Goal: Task Accomplishment & Management: Use online tool/utility

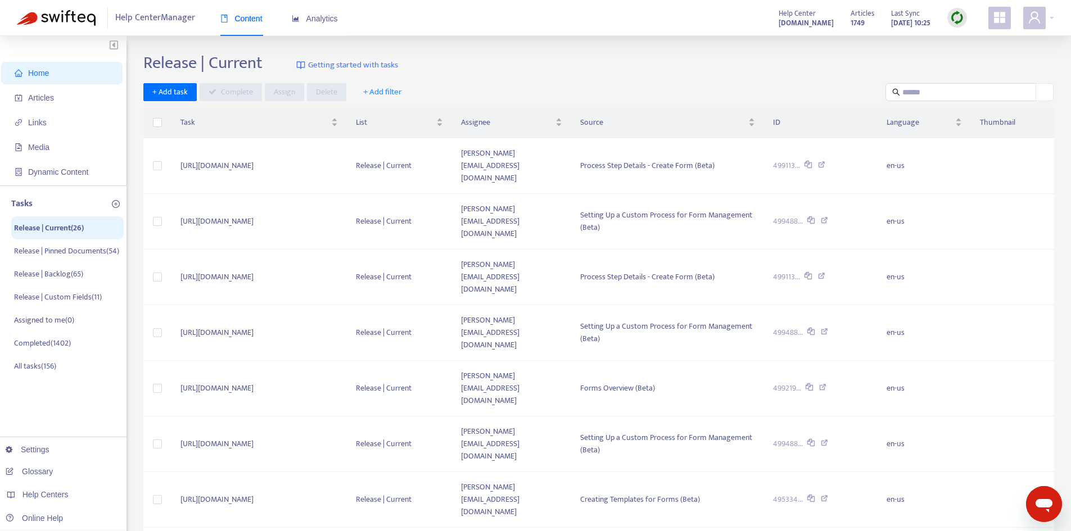
click at [379, 94] on span "+ Add filter" at bounding box center [382, 91] width 39 height 13
click at [401, 152] on span "Assignee" at bounding box center [390, 151] width 55 height 12
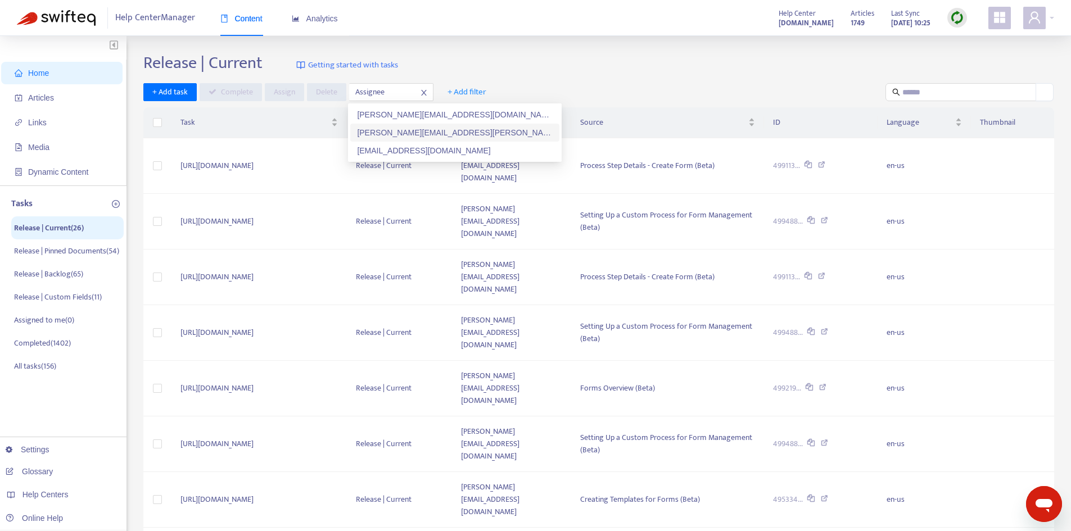
click at [407, 133] on div "[PERSON_NAME][EMAIL_ADDRESS][PERSON_NAME][DOMAIN_NAME]" at bounding box center [455, 133] width 196 height 12
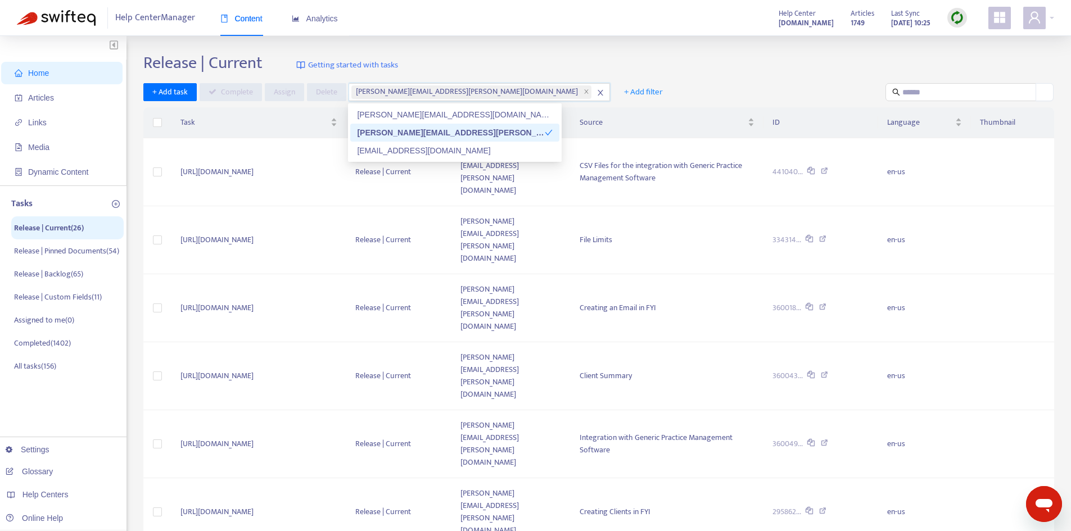
click at [661, 49] on div "Home Articles Links Media Dynamic Content Tasks Release | Current ( 26 ) Releas…" at bounding box center [535, 449] width 1071 height 827
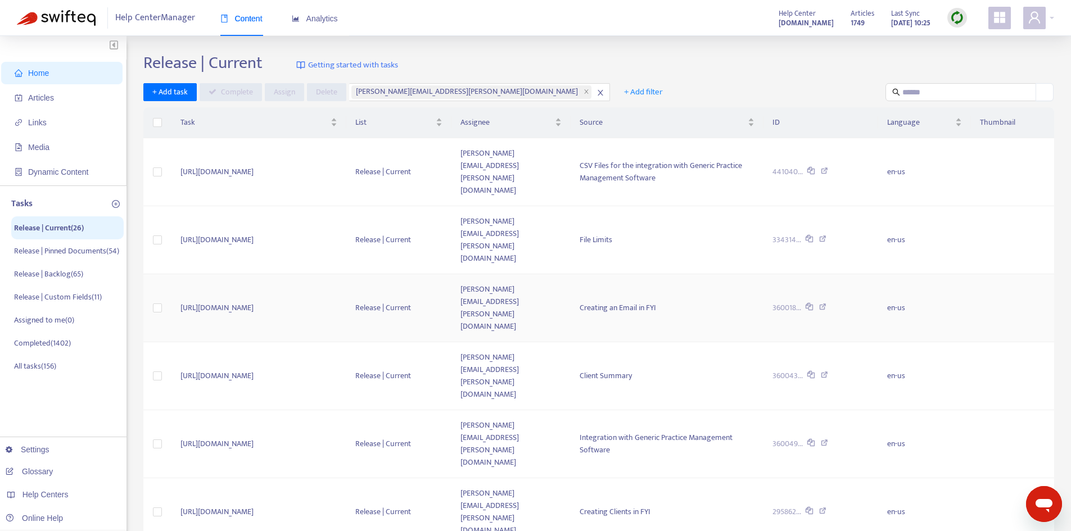
click at [339, 274] on td "[URL][DOMAIN_NAME]" at bounding box center [259, 308] width 175 height 68
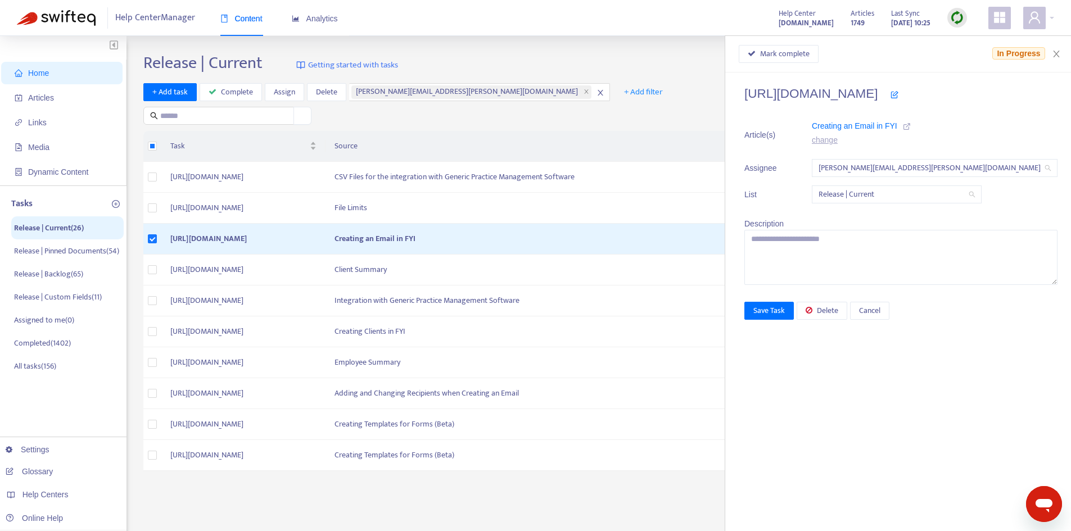
click at [911, 127] on icon at bounding box center [907, 127] width 8 height 8
click at [839, 316] on span "Delete" at bounding box center [827, 311] width 21 height 12
click at [1057, 53] on icon "close" at bounding box center [1056, 54] width 6 height 7
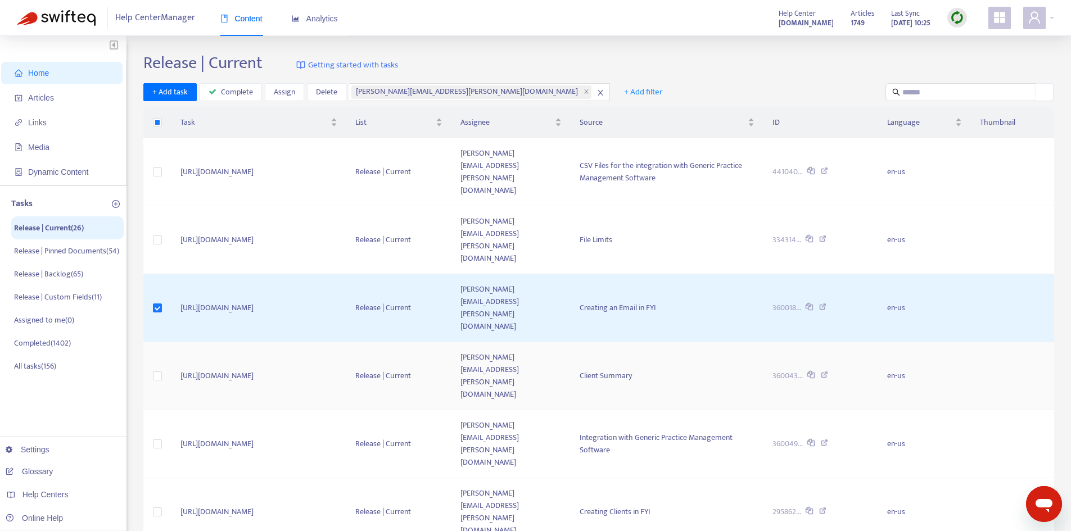
click at [571, 343] on td "[PERSON_NAME][EMAIL_ADDRESS][PERSON_NAME][DOMAIN_NAME]" at bounding box center [511, 377] width 119 height 68
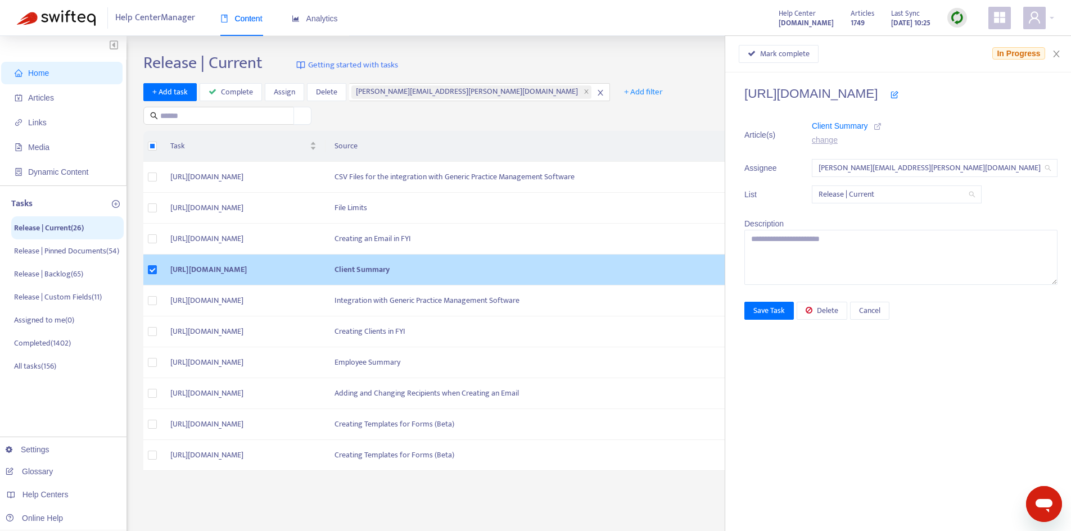
click at [882, 125] on icon at bounding box center [878, 127] width 8 height 8
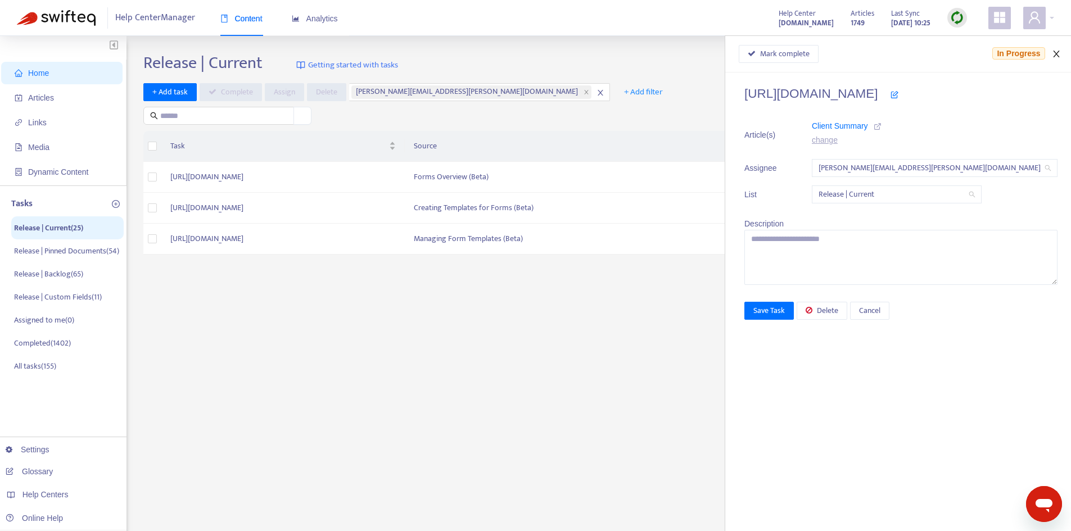
click at [1057, 54] on icon "close" at bounding box center [1056, 54] width 6 height 7
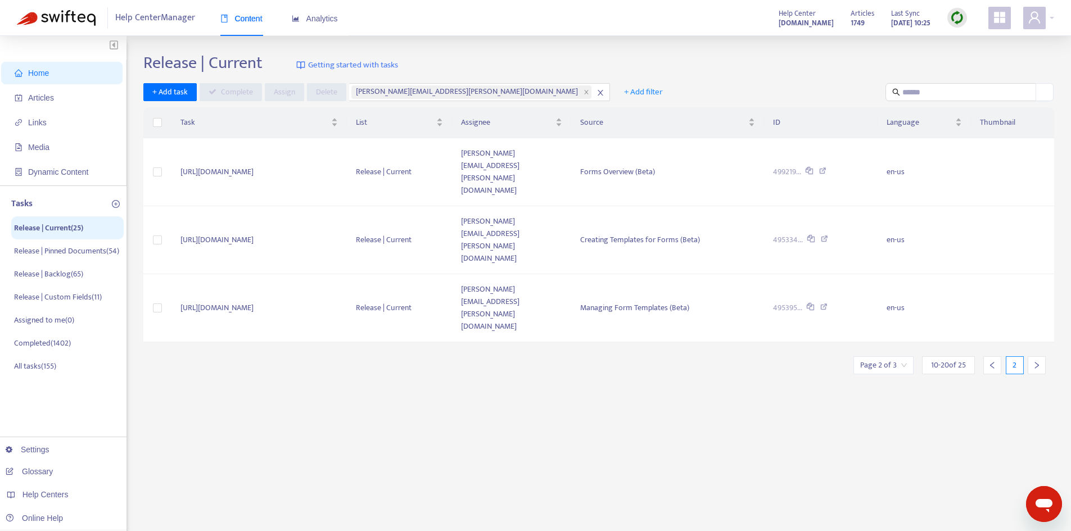
click at [597, 94] on icon "close" at bounding box center [601, 93] width 8 height 8
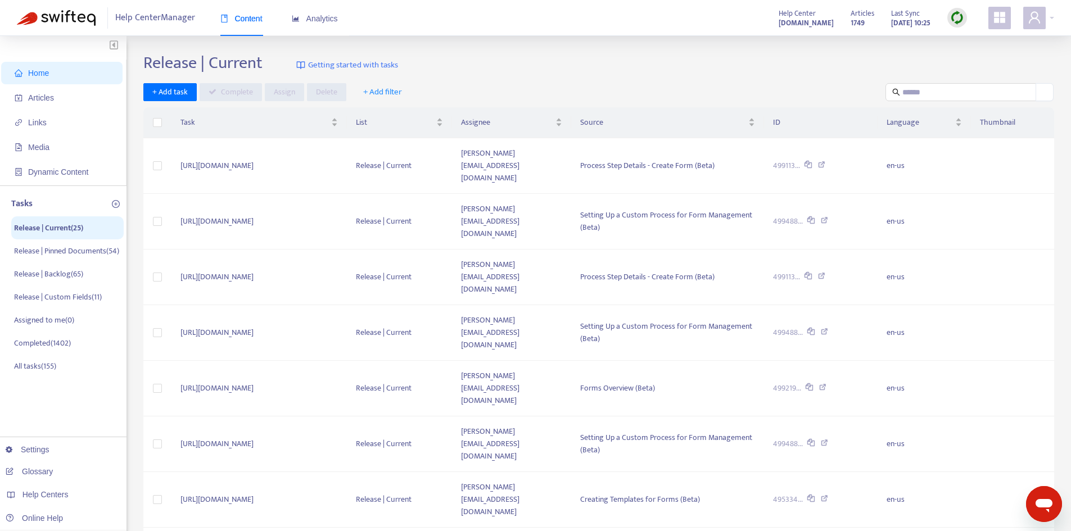
click at [391, 90] on span "+ Add filter" at bounding box center [382, 91] width 39 height 13
click at [389, 148] on span "Assignee" at bounding box center [390, 151] width 55 height 12
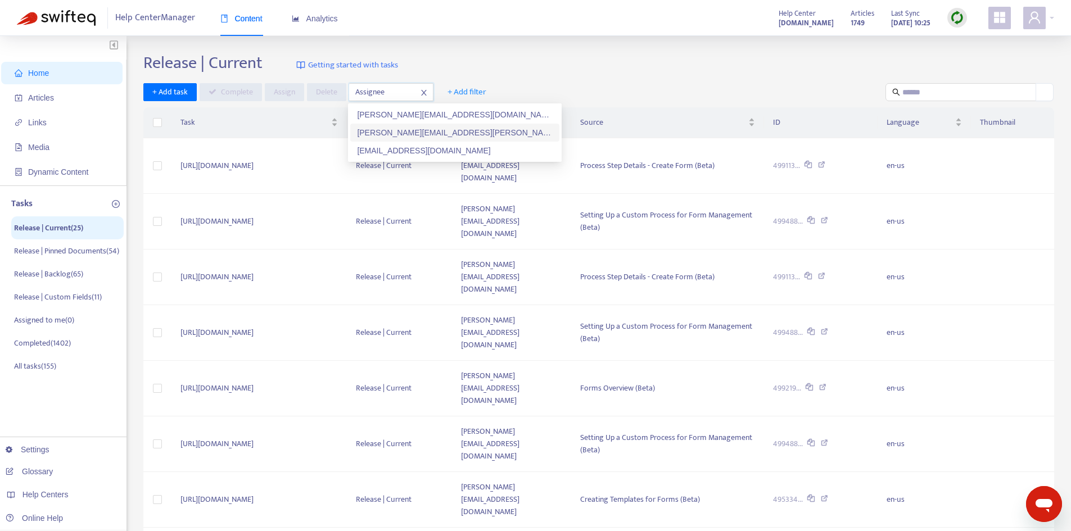
click at [412, 129] on div "[PERSON_NAME][EMAIL_ADDRESS][PERSON_NAME][DOMAIN_NAME]" at bounding box center [455, 133] width 196 height 12
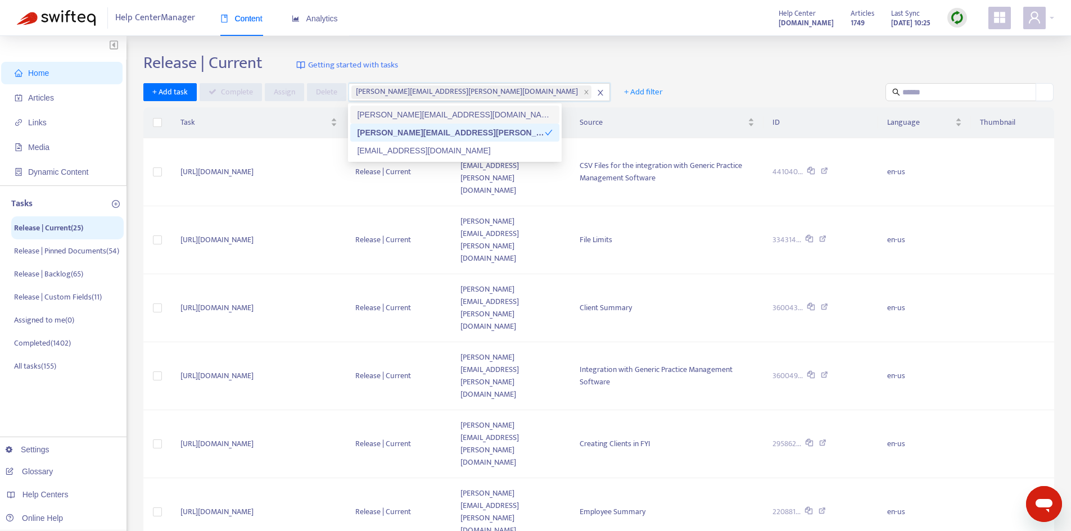
click at [641, 56] on div "Release | Current Getting started with tasks" at bounding box center [598, 65] width 911 height 25
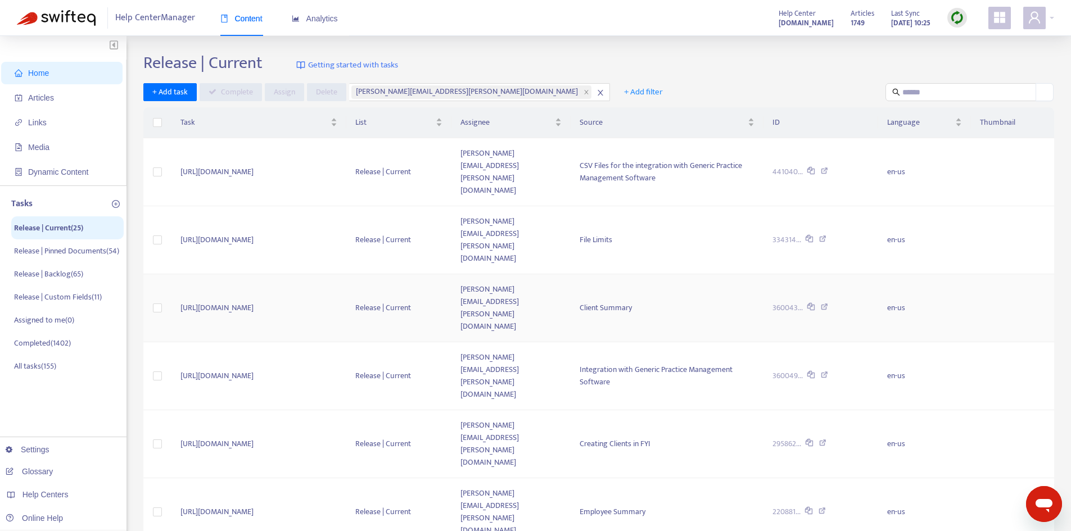
click at [571, 274] on td "[PERSON_NAME][EMAIL_ADDRESS][PERSON_NAME][DOMAIN_NAME]" at bounding box center [511, 308] width 119 height 68
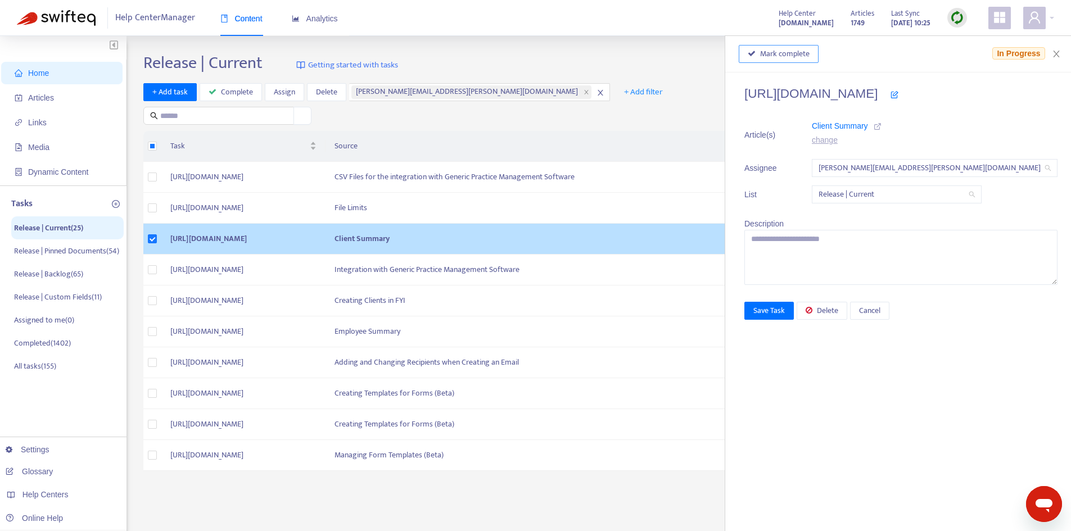
click at [806, 54] on span "Mark complete" at bounding box center [784, 54] width 49 height 12
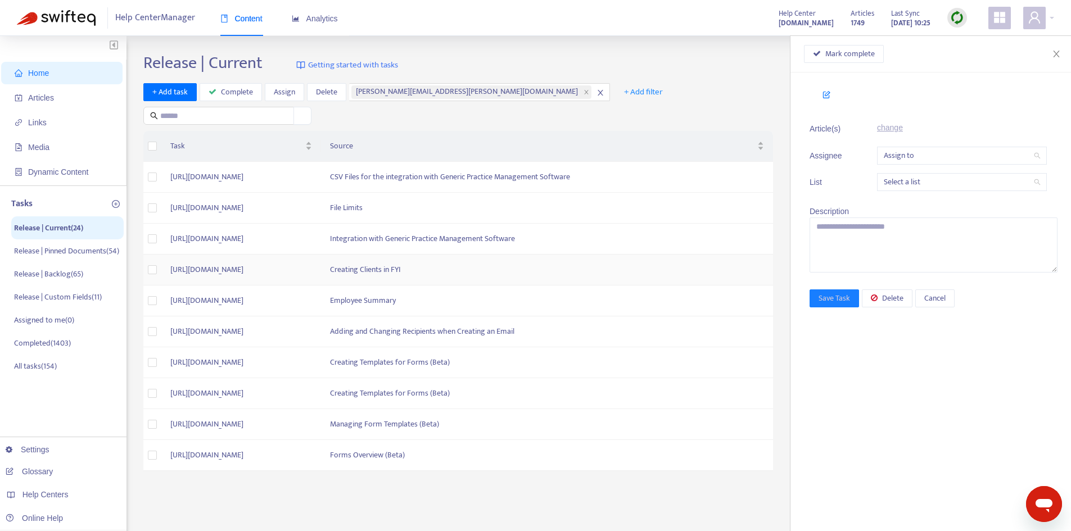
click at [521, 268] on td "Creating Clients in FYI" at bounding box center [547, 270] width 452 height 31
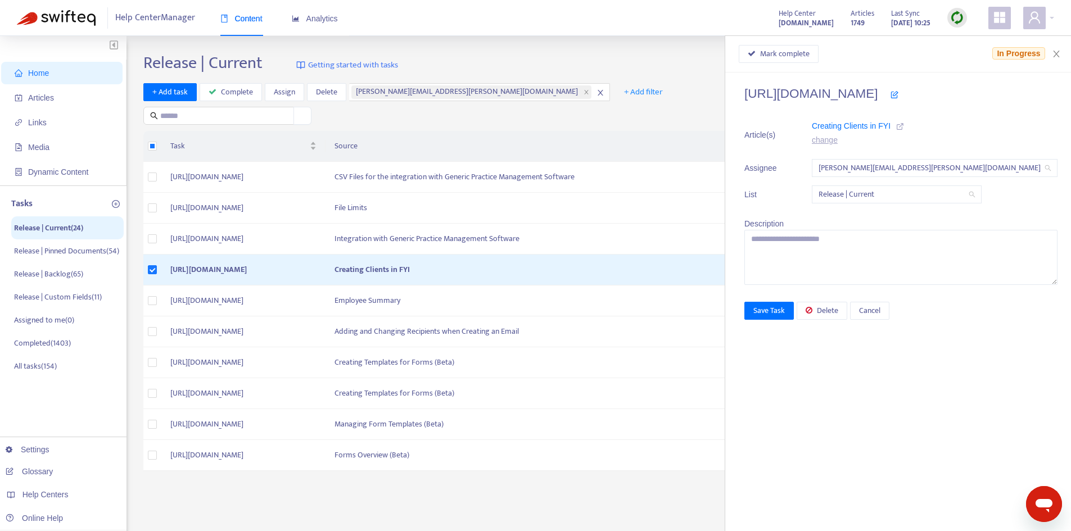
click at [904, 125] on icon at bounding box center [900, 127] width 8 height 8
click at [805, 49] on span "Mark complete" at bounding box center [784, 54] width 49 height 12
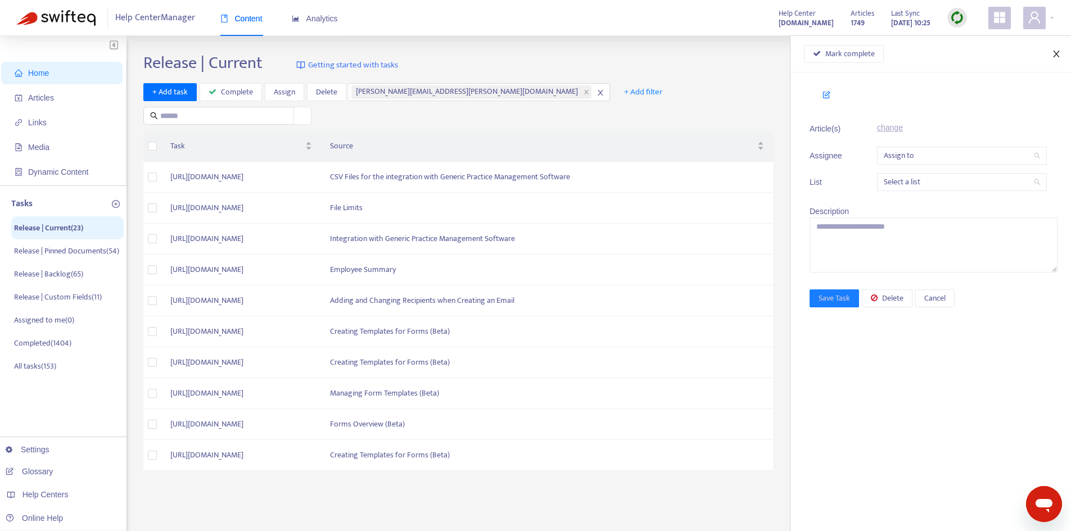
click at [1057, 52] on icon "close" at bounding box center [1056, 53] width 9 height 9
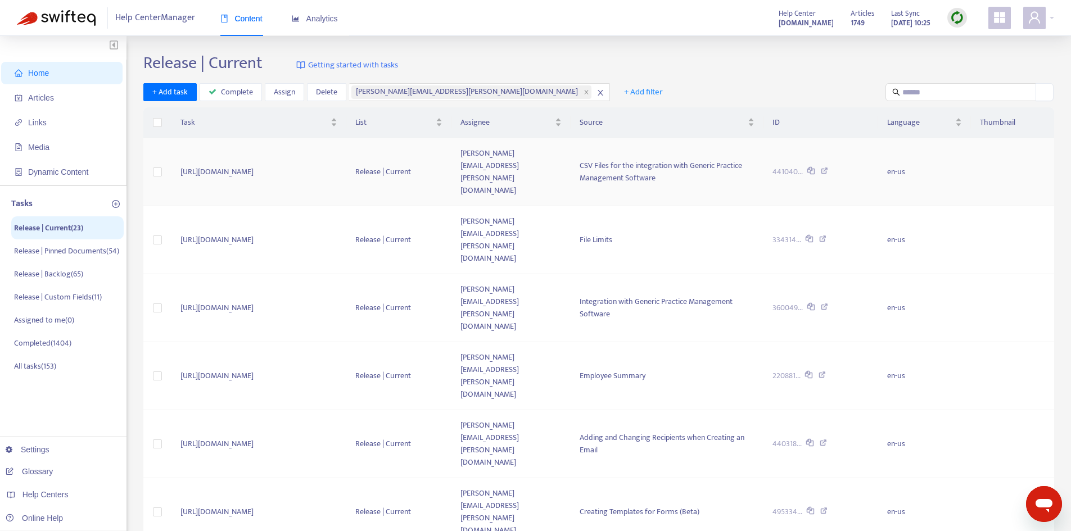
click at [347, 158] on td "[URL][DOMAIN_NAME]" at bounding box center [259, 172] width 175 height 68
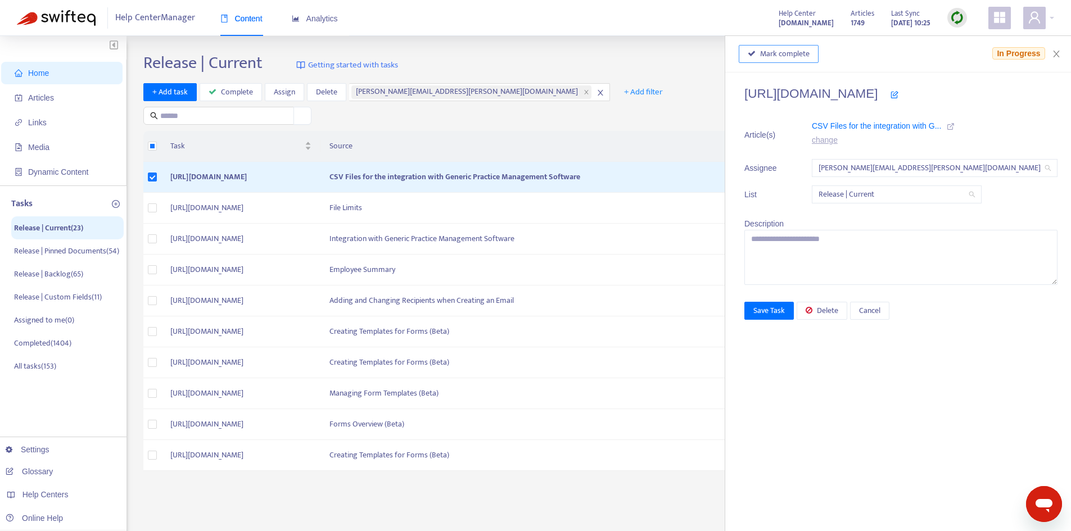
click at [810, 56] on span "Mark complete" at bounding box center [784, 54] width 49 height 12
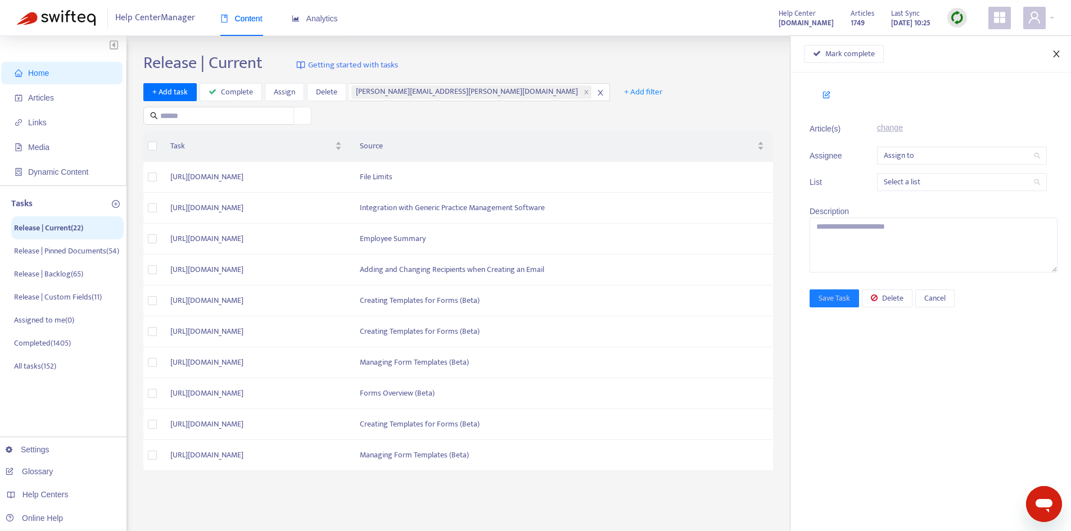
click at [1053, 52] on icon "close" at bounding box center [1056, 53] width 9 height 9
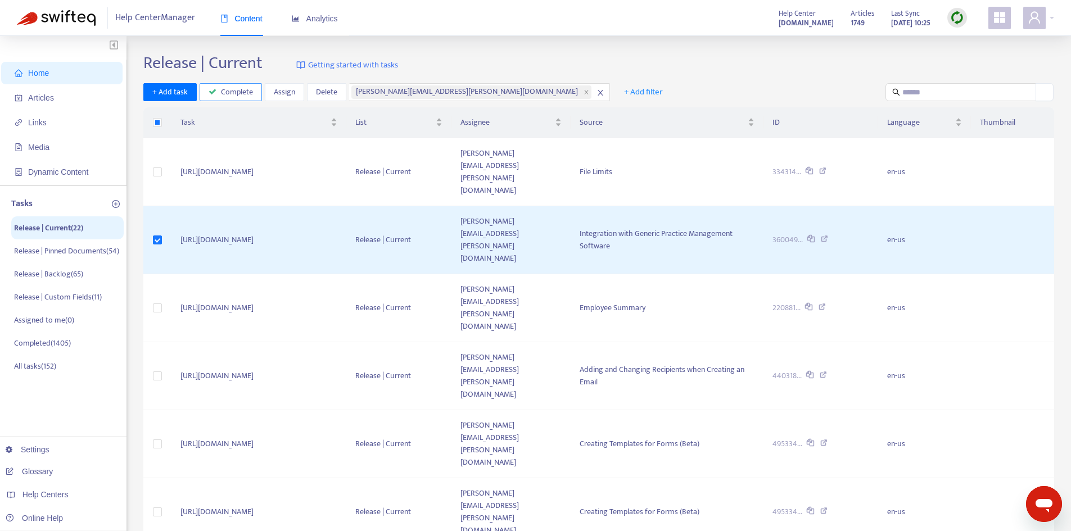
click at [224, 87] on span "Complete" at bounding box center [237, 92] width 32 height 12
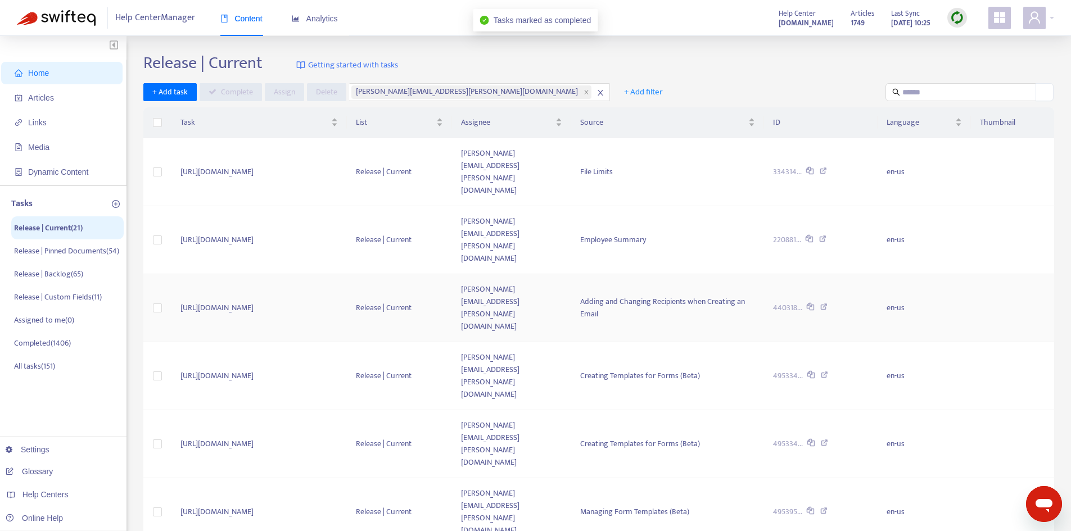
click at [571, 274] on td "[PERSON_NAME][EMAIL_ADDRESS][PERSON_NAME][DOMAIN_NAME]" at bounding box center [511, 308] width 119 height 68
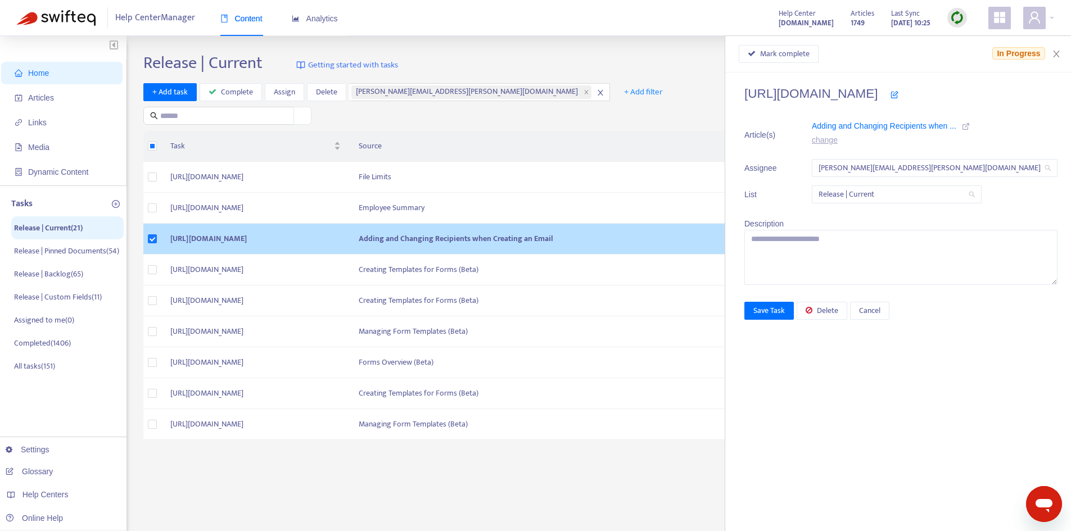
click at [970, 128] on icon at bounding box center [966, 127] width 8 height 8
click at [810, 56] on span "Mark complete" at bounding box center [784, 54] width 49 height 12
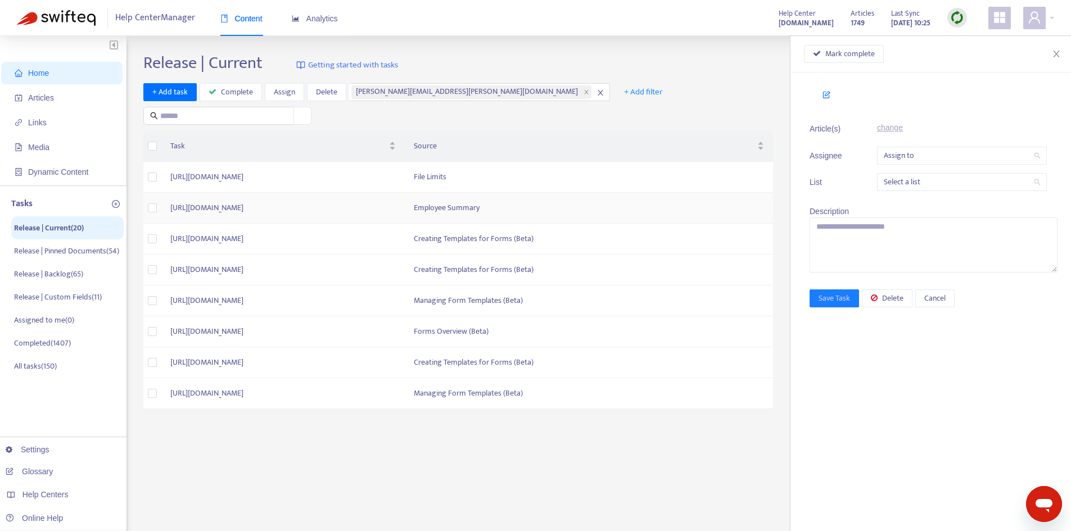
click at [405, 205] on td "[URL][DOMAIN_NAME]" at bounding box center [283, 208] width 244 height 31
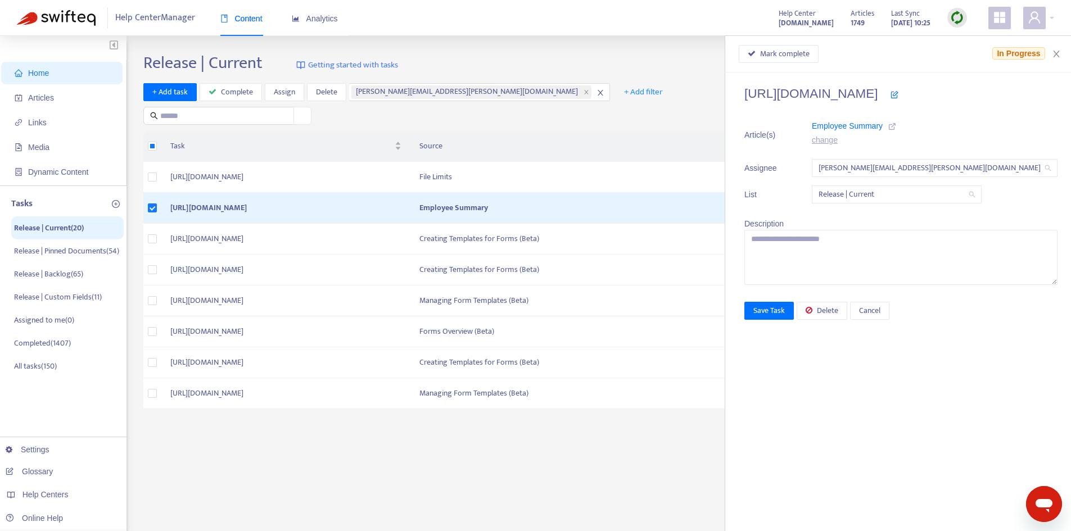
click at [896, 124] on icon at bounding box center [893, 127] width 8 height 8
click at [839, 313] on span "Delete" at bounding box center [827, 311] width 21 height 12
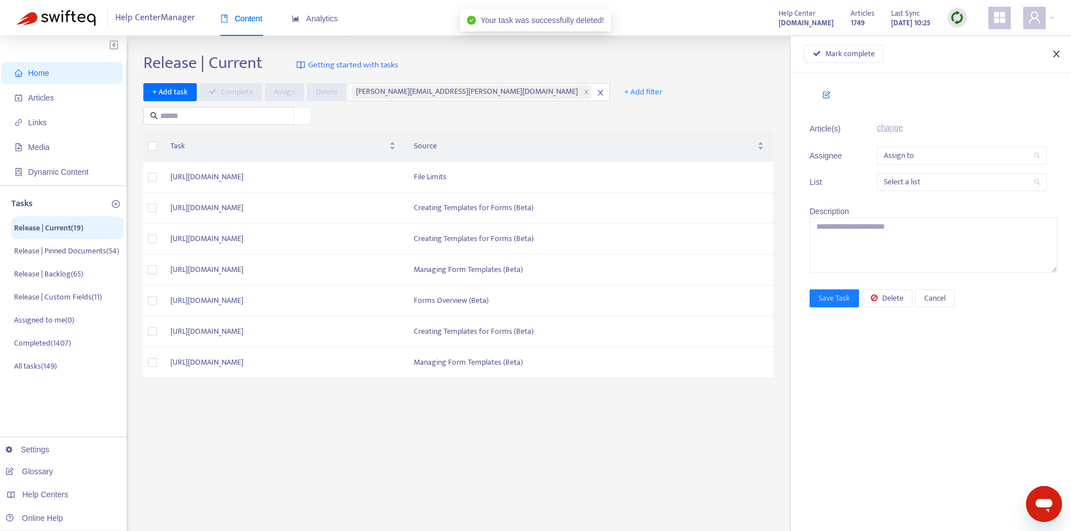
click at [1052, 53] on icon "close" at bounding box center [1056, 53] width 9 height 9
